Goal: Information Seeking & Learning: Understand process/instructions

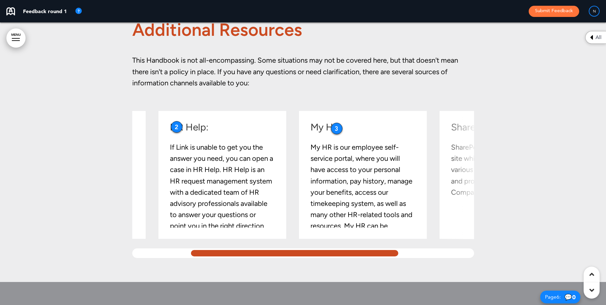
scroll to position [0, 65]
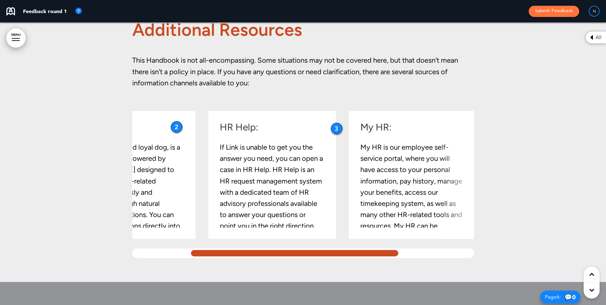
click at [248, 255] on div at bounding box center [294, 253] width 211 height 10
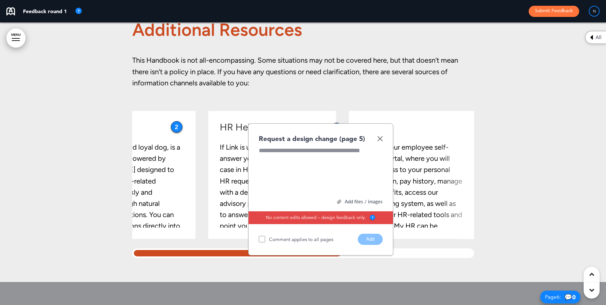
scroll to position [0, 0]
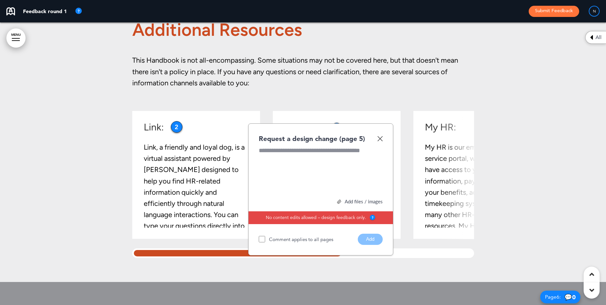
click at [276, 85] on p "This Handbook is not all-encompassing. Some situations may not be covered here,…" at bounding box center [303, 77] width 342 height 45
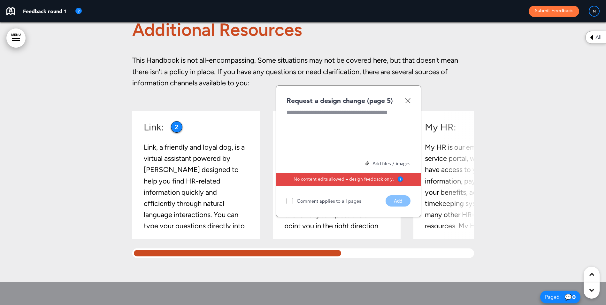
click at [407, 97] on div "Request a design change (page 5)" at bounding box center [349, 100] width 124 height 9
click at [406, 99] on img at bounding box center [407, 100] width 5 height 5
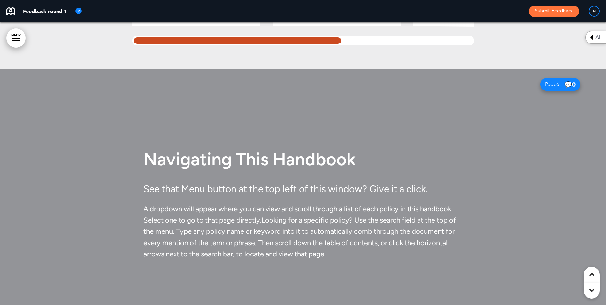
scroll to position [1501, 0]
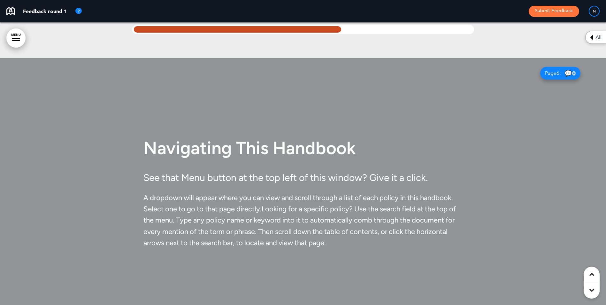
click at [10, 35] on link "MENU" at bounding box center [15, 37] width 19 height 19
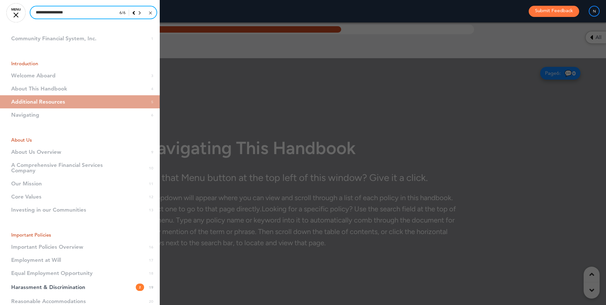
click at [71, 12] on input "**********" at bounding box center [93, 12] width 126 height 12
type input "*"
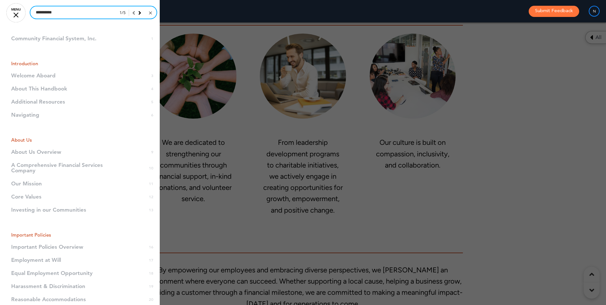
scroll to position [22827, 0]
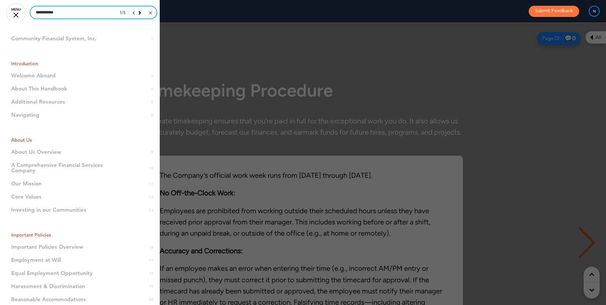
click at [107, 14] on input "**********" at bounding box center [93, 12] width 126 height 12
type input "**********"
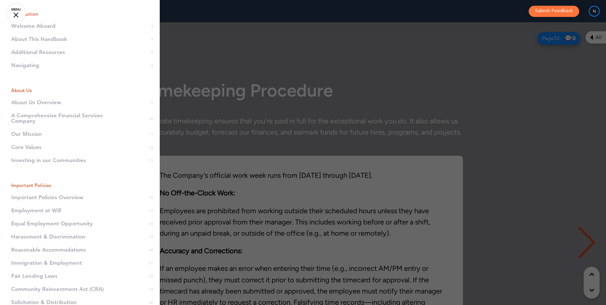
scroll to position [0, 0]
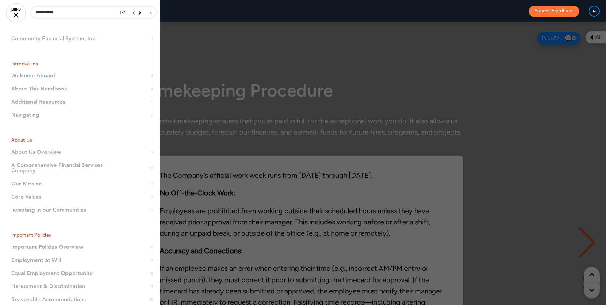
click at [148, 14] on link at bounding box center [150, 13] width 5 height 6
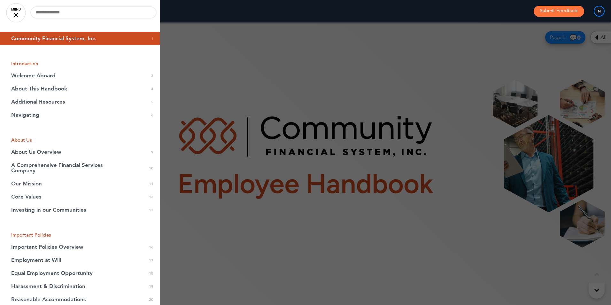
click at [16, 13] on link "MENU" at bounding box center [15, 12] width 19 height 19
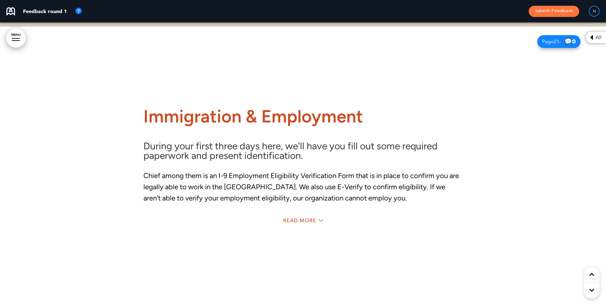
scroll to position [6524, 0]
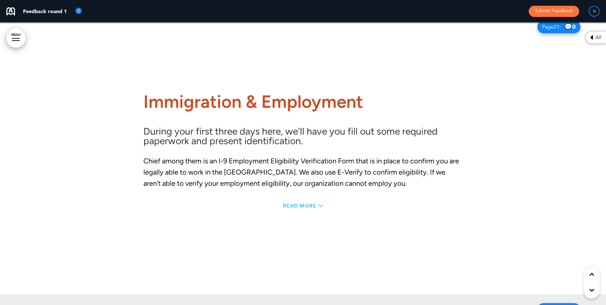
click at [304, 205] on span "Read More" at bounding box center [299, 205] width 33 height 5
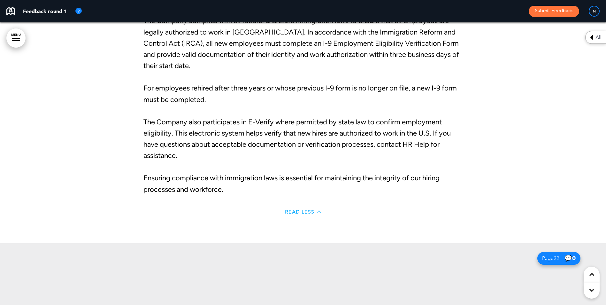
click at [303, 212] on span "Read Less" at bounding box center [299, 211] width 29 height 5
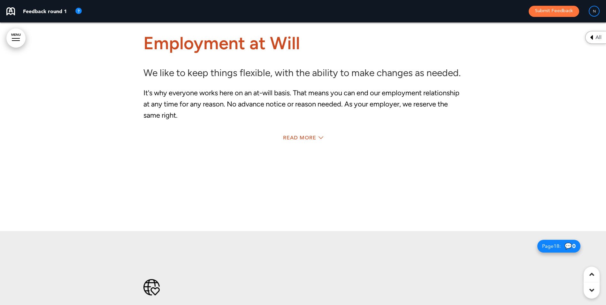
scroll to position [5463, 0]
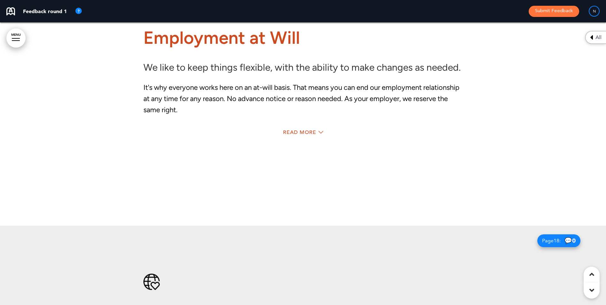
click at [307, 128] on div "Read More" at bounding box center [302, 133] width 319 height 13
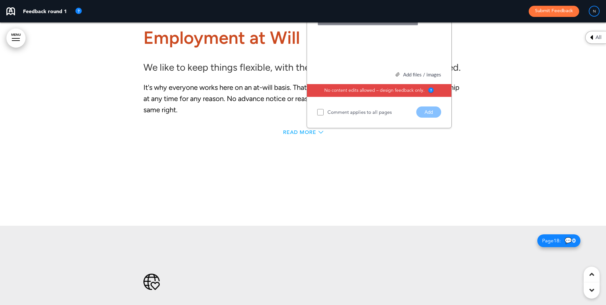
click at [306, 130] on span "Read More" at bounding box center [299, 132] width 33 height 5
